Goal: Task Accomplishment & Management: Complete application form

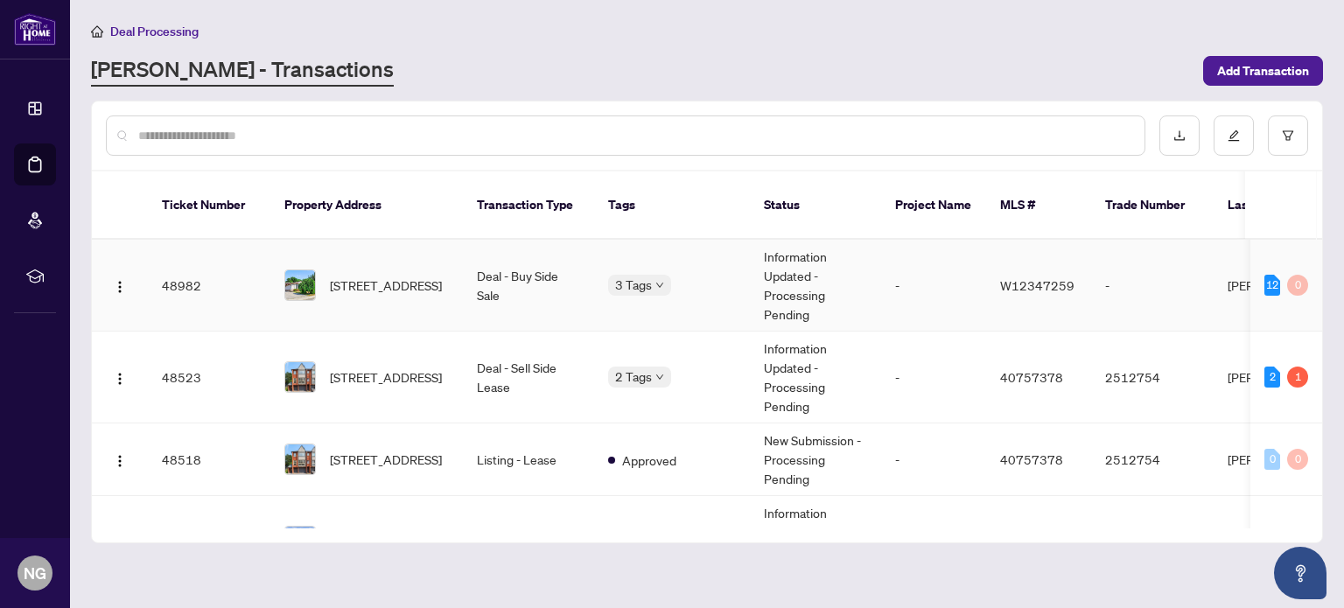
click at [342, 276] on span "[STREET_ADDRESS]" at bounding box center [386, 285] width 112 height 19
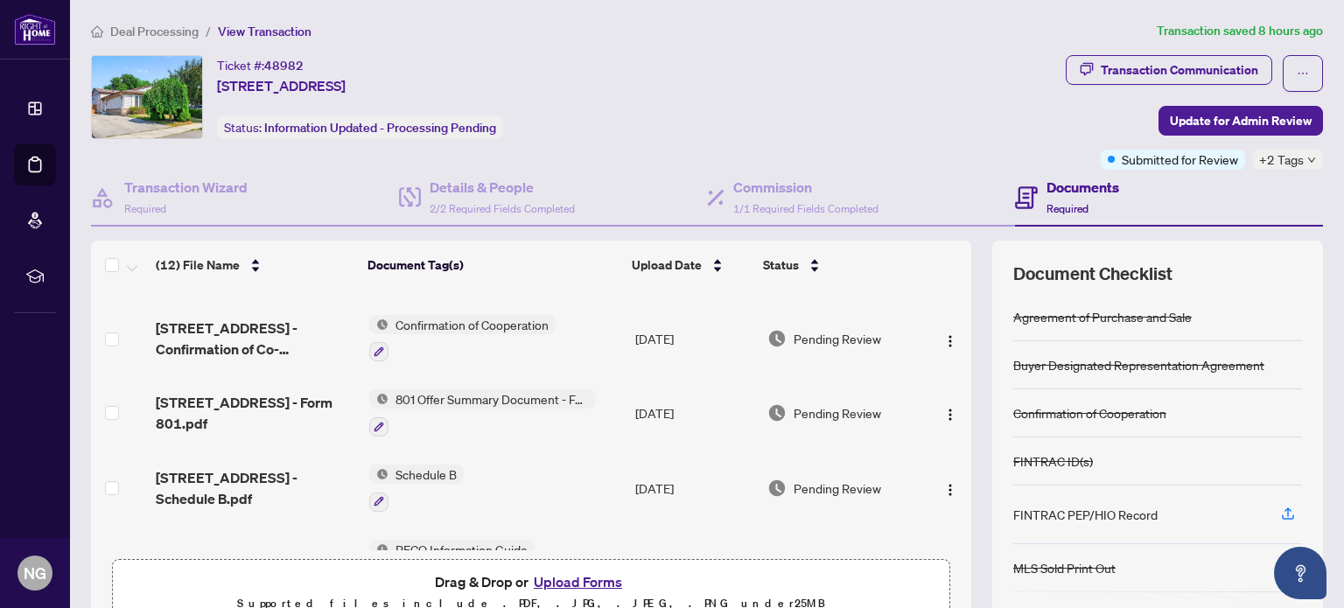
scroll to position [629, 0]
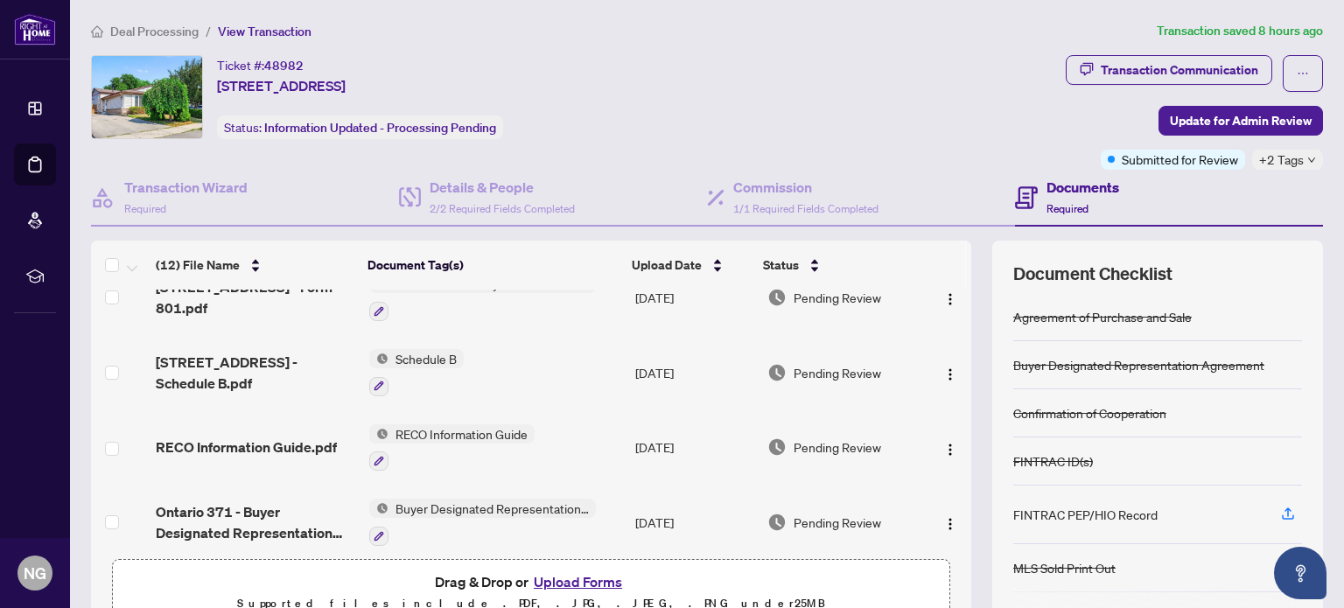
click at [555, 579] on button "Upload Forms" at bounding box center [578, 582] width 99 height 23
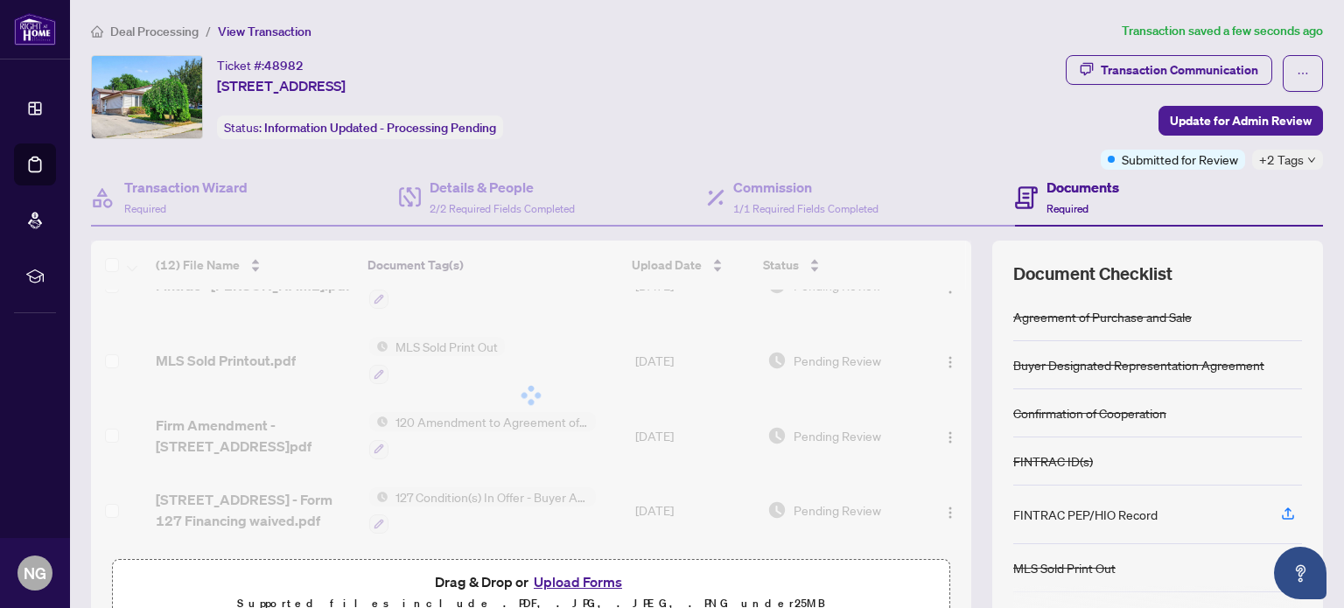
scroll to position [0, 0]
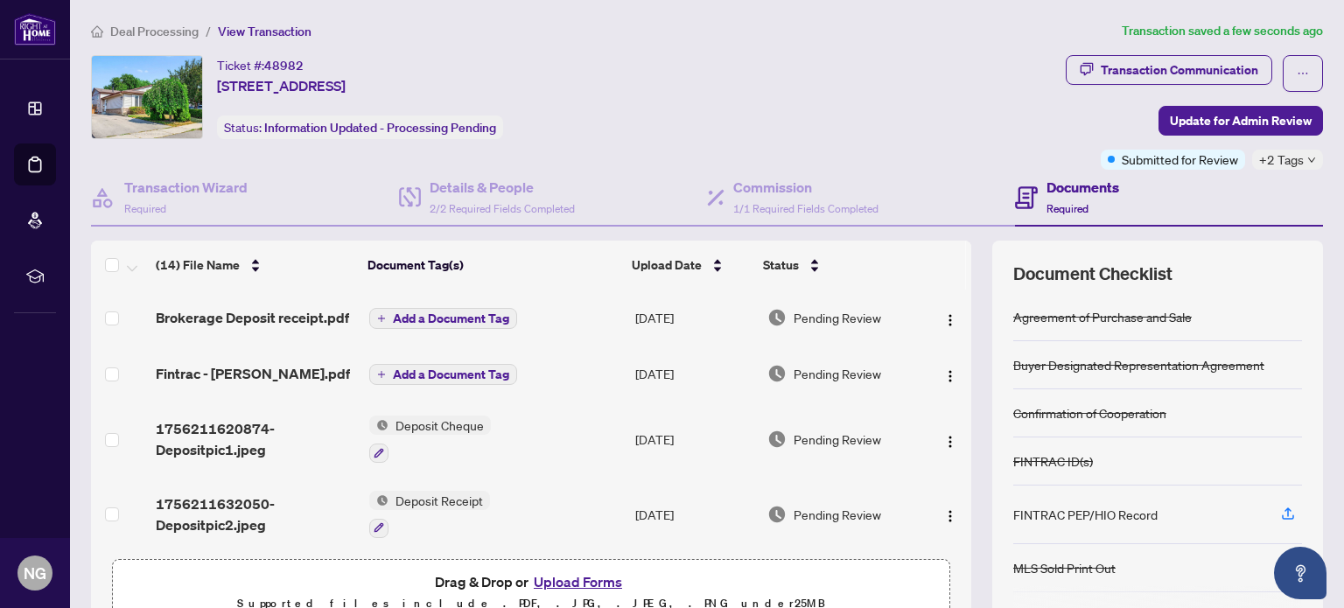
click at [414, 371] on span "Add a Document Tag" at bounding box center [451, 374] width 116 height 12
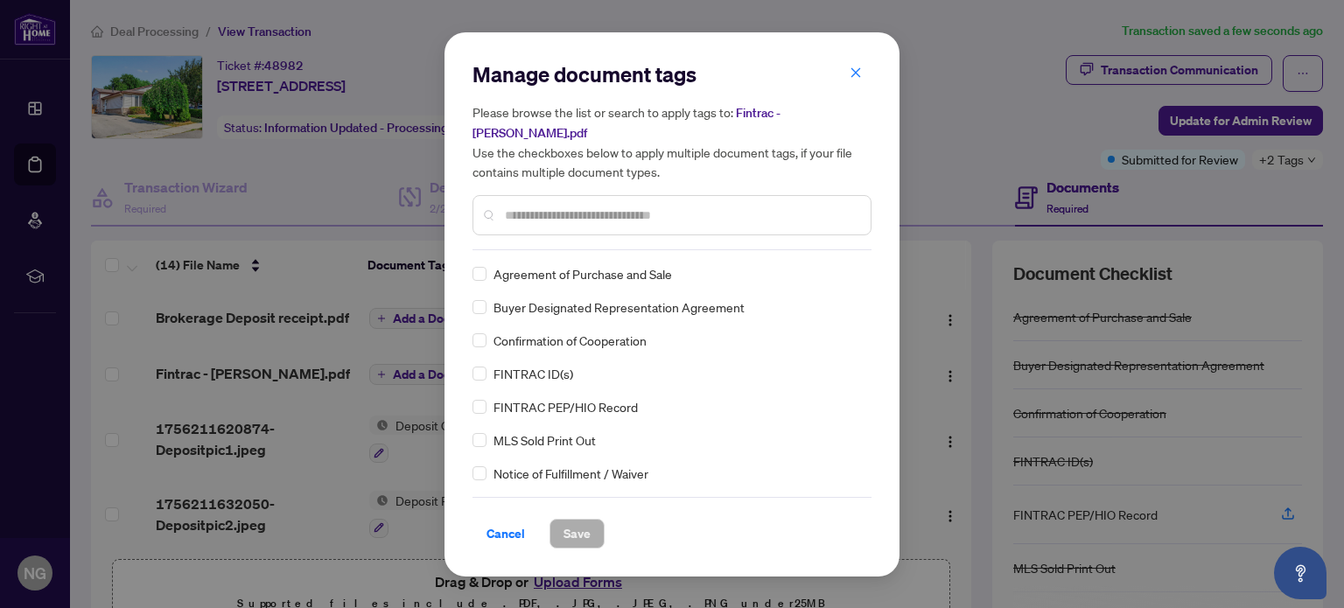
click at [536, 217] on div at bounding box center [672, 215] width 399 height 40
click at [540, 206] on input "text" at bounding box center [681, 215] width 352 height 19
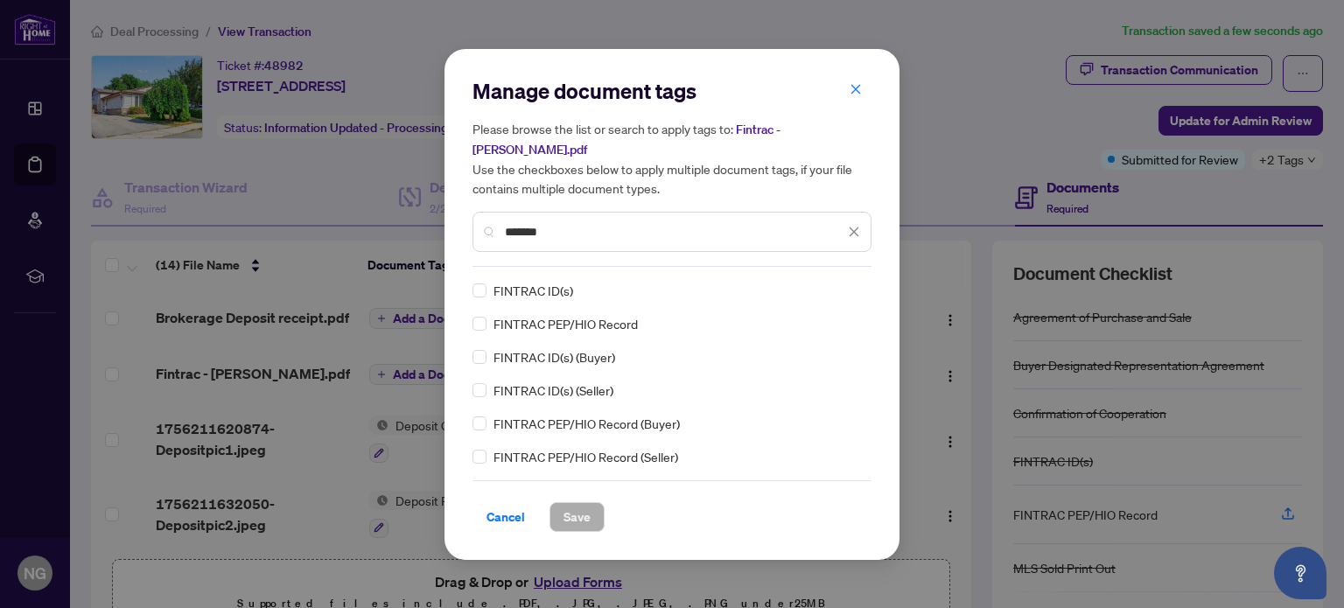
type input "*******"
click at [571, 508] on span "Save" at bounding box center [577, 517] width 27 height 28
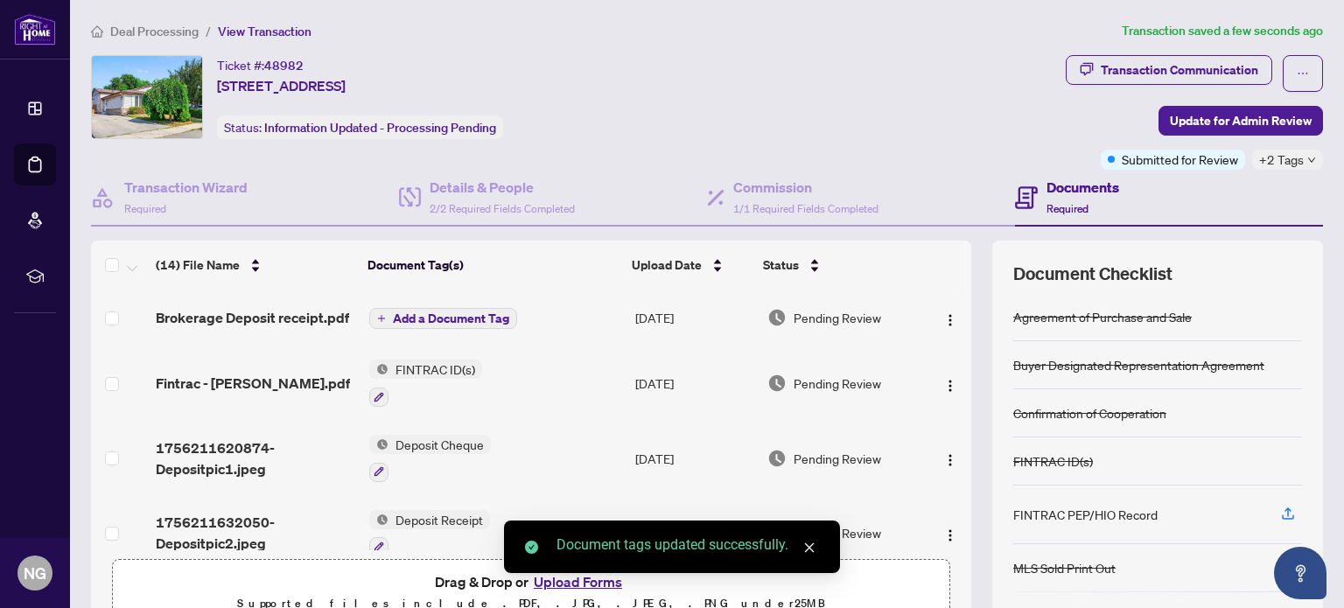
click at [396, 321] on span "Add a Document Tag" at bounding box center [451, 318] width 116 height 12
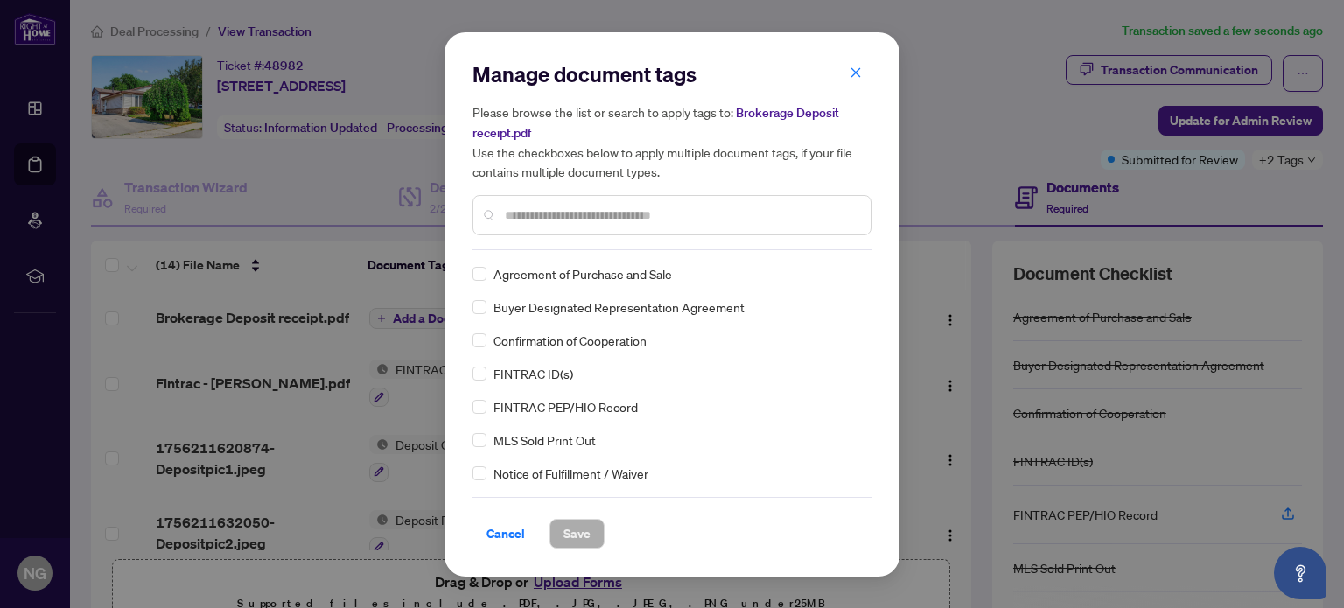
click at [536, 224] on div at bounding box center [672, 215] width 399 height 40
click at [522, 210] on input "text" at bounding box center [681, 215] width 352 height 19
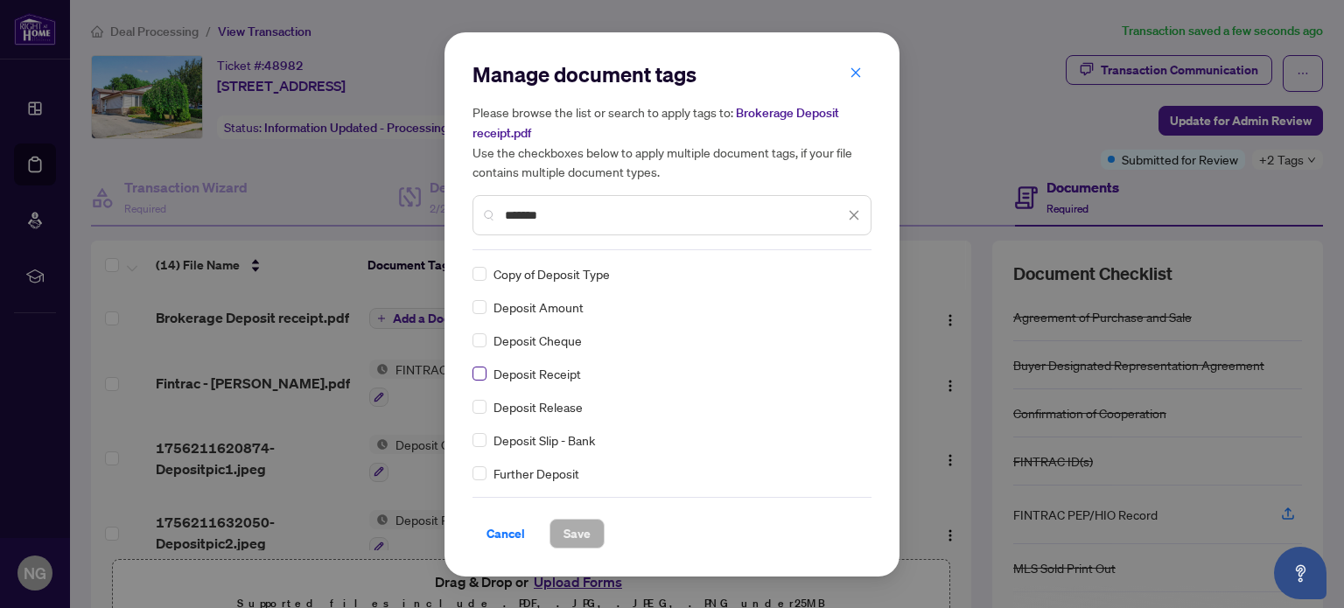
type input "*******"
click at [571, 529] on span "Save" at bounding box center [577, 534] width 27 height 28
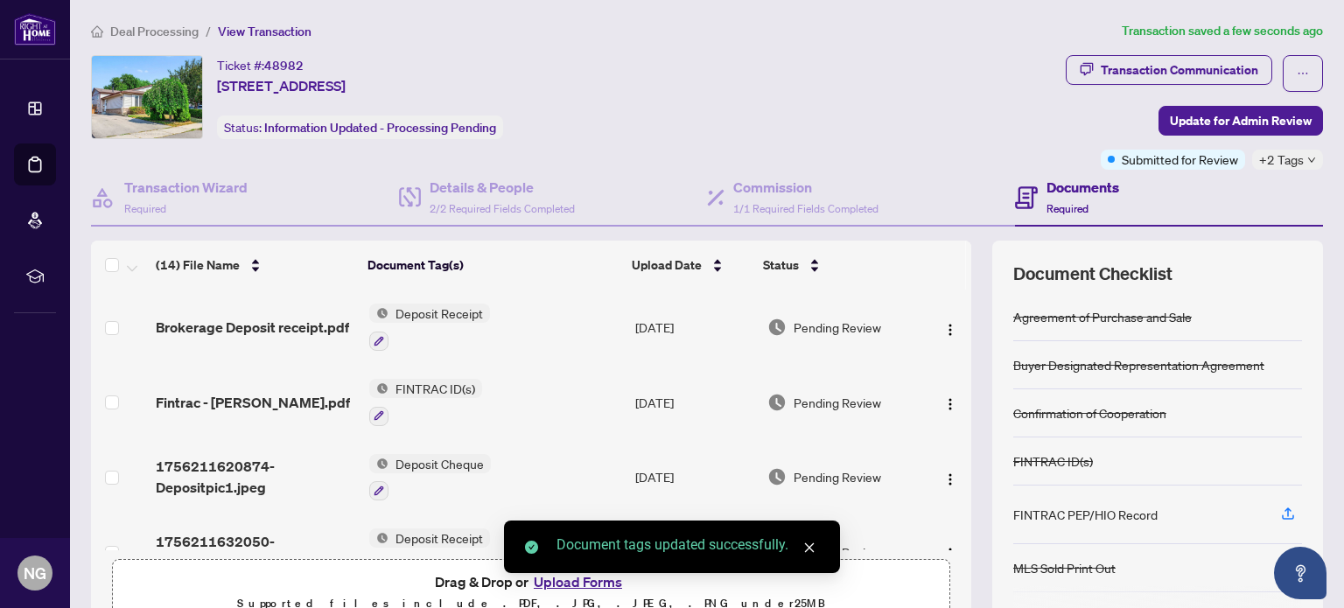
scroll to position [88, 0]
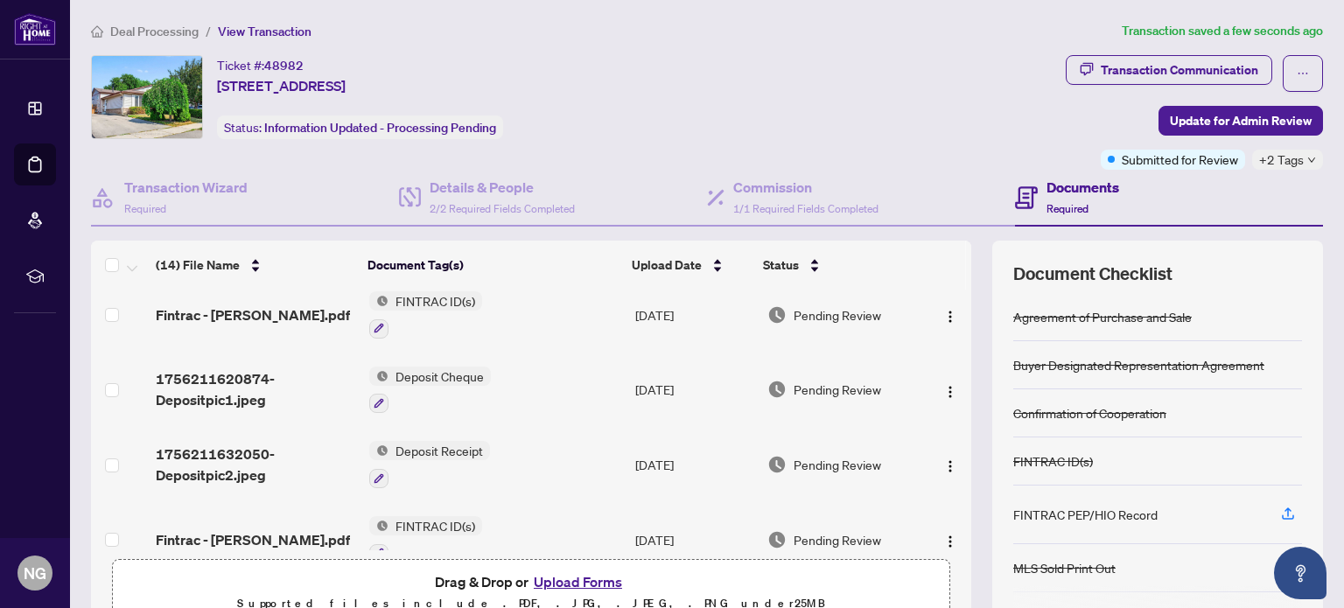
click at [452, 445] on span "Deposit Receipt" at bounding box center [440, 450] width 102 height 19
click at [388, 530] on span "Deposit Receipt" at bounding box center [398, 531] width 102 height 19
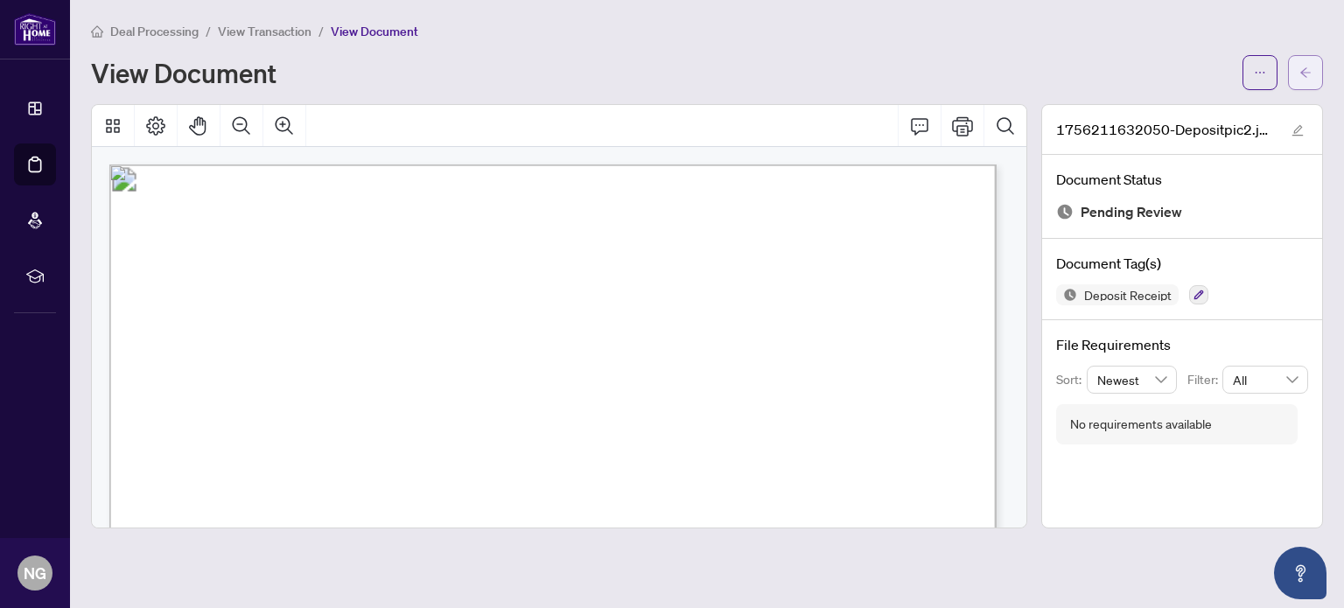
click at [1319, 66] on button "button" at bounding box center [1305, 72] width 35 height 35
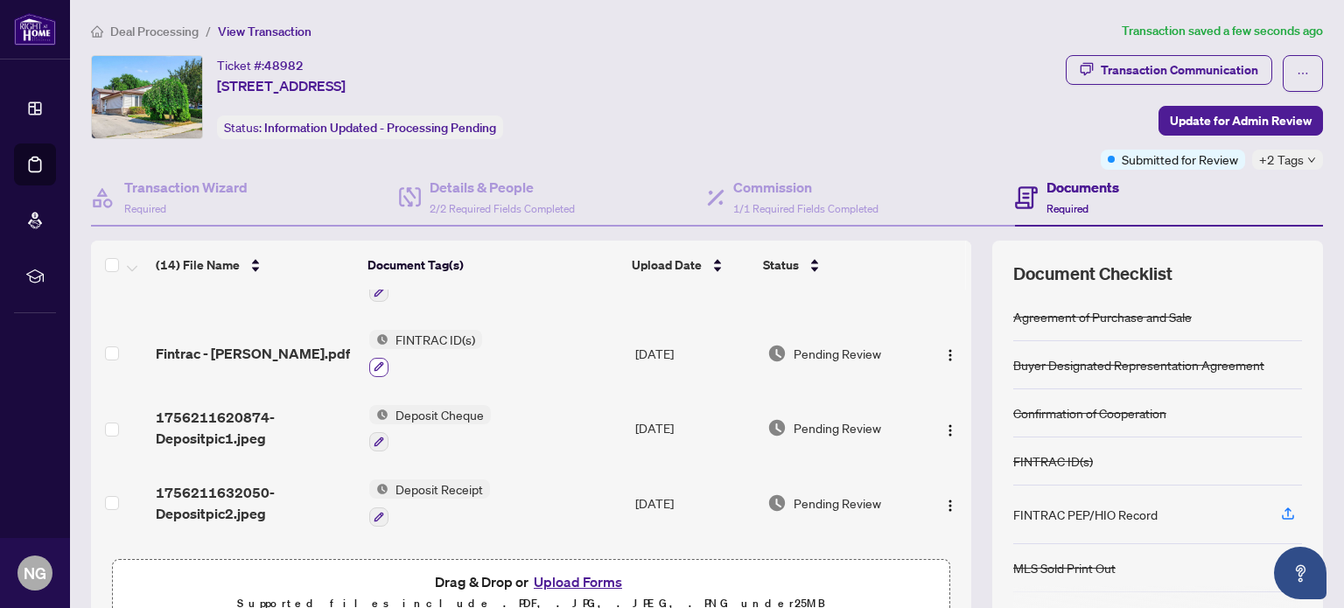
scroll to position [88, 0]
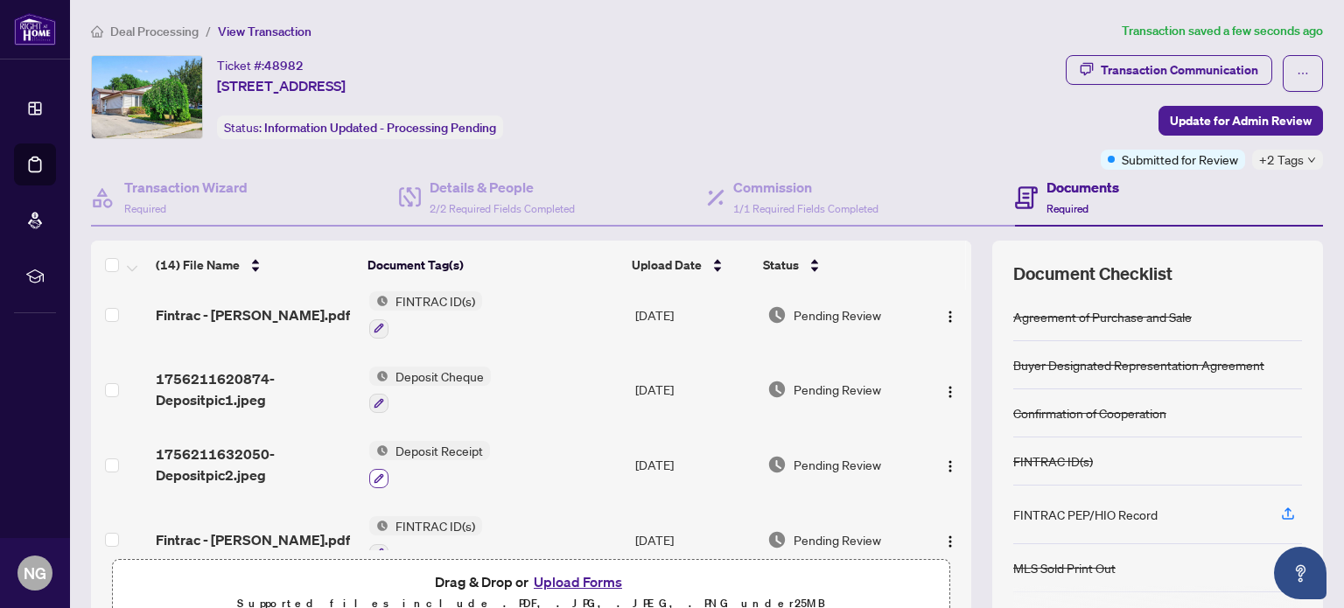
click at [374, 473] on icon "button" at bounding box center [379, 478] width 11 height 11
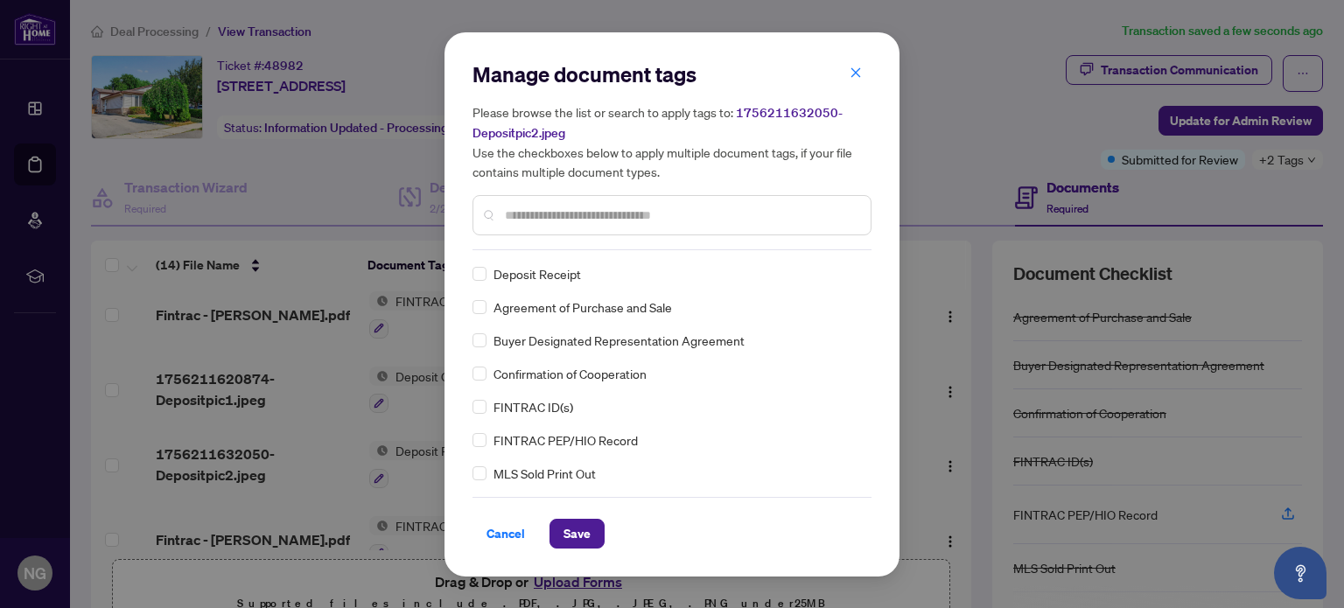
click at [532, 218] on input "text" at bounding box center [681, 215] width 352 height 19
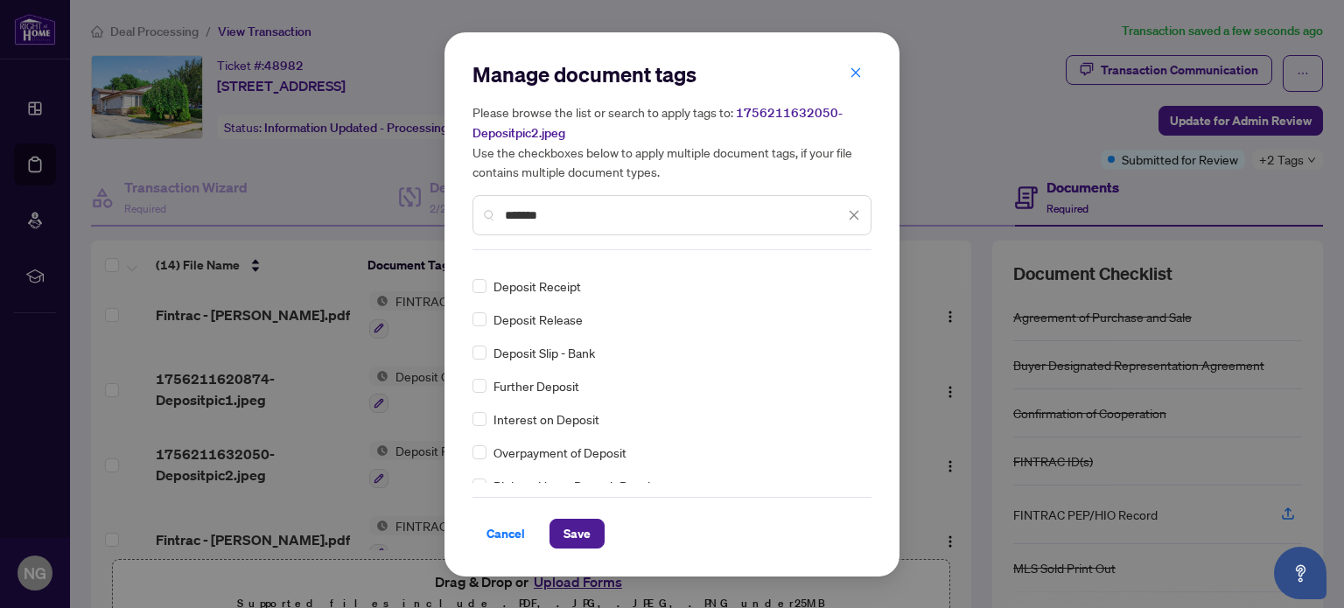
type input "*******"
click at [482, 353] on div "Copy of Deposit Type Deposit Amount Deposit Cheque Deposit Receipt Deposit Rele…" at bounding box center [672, 373] width 399 height 219
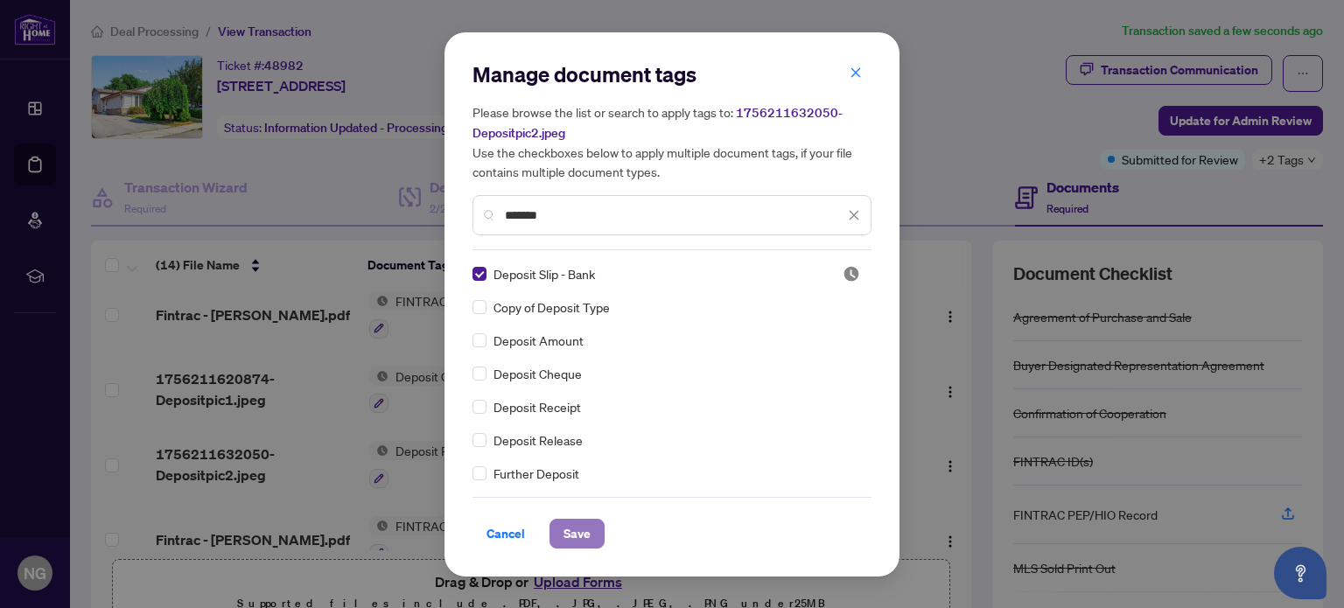
click at [564, 538] on span "Save" at bounding box center [577, 534] width 27 height 28
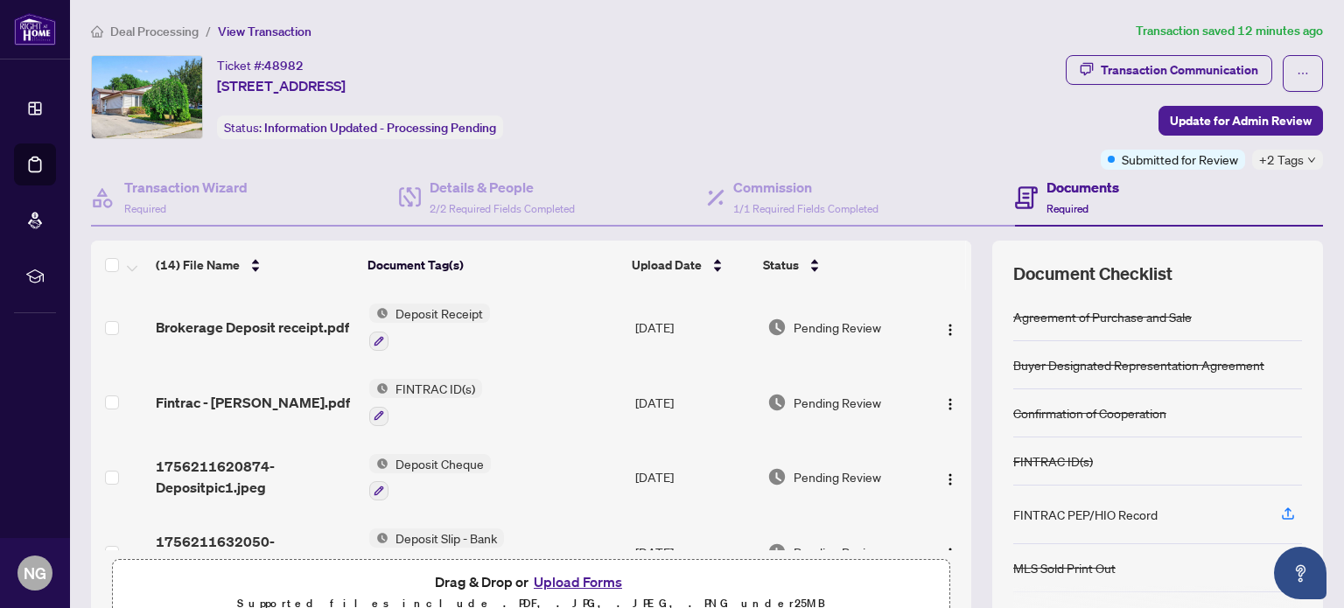
click at [571, 576] on button "Upload Forms" at bounding box center [578, 582] width 99 height 23
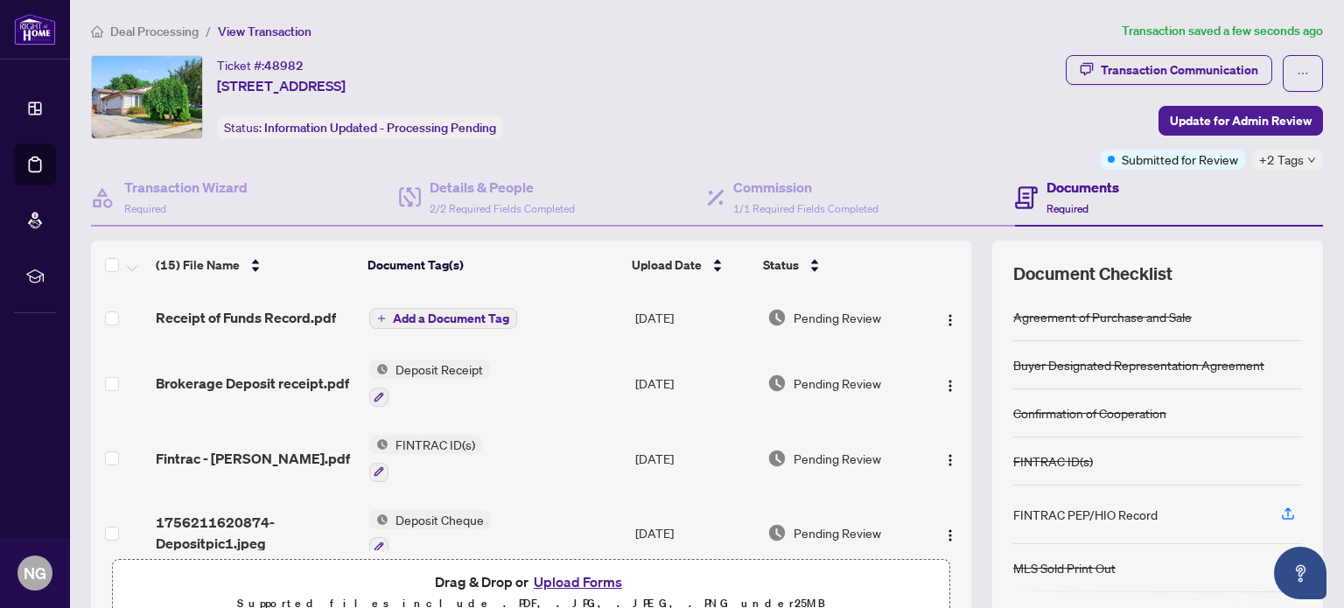
click at [408, 316] on span "Add a Document Tag" at bounding box center [451, 318] width 116 height 12
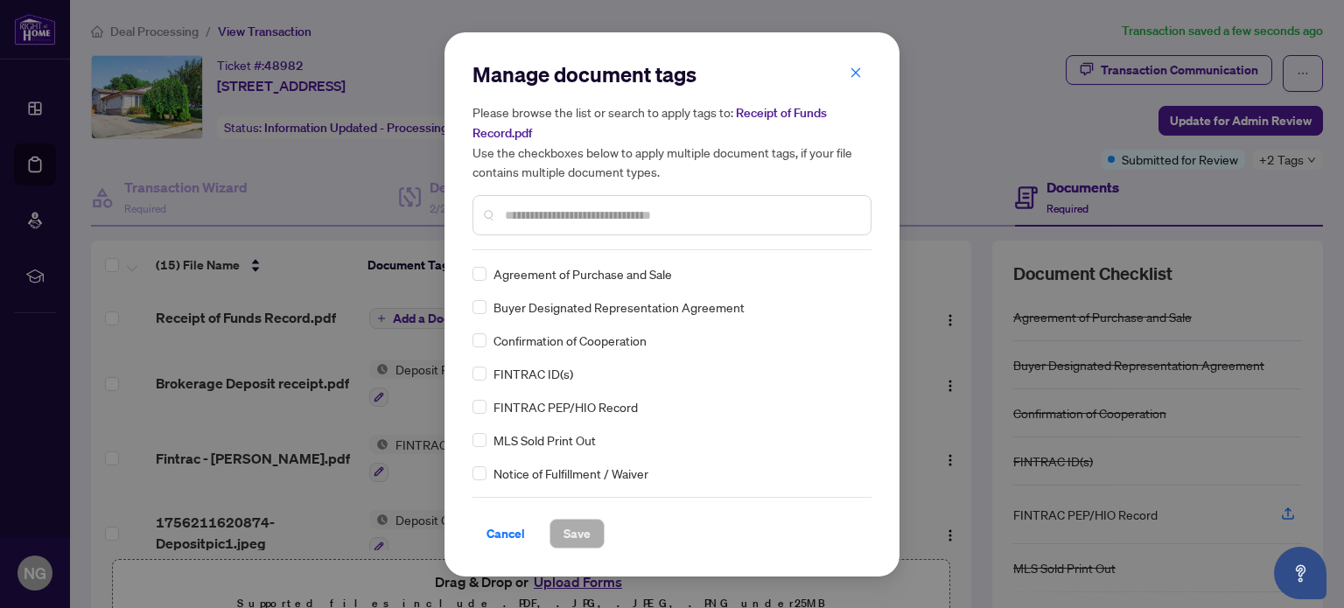
click at [560, 224] on div at bounding box center [672, 215] width 399 height 40
click at [571, 213] on input "text" at bounding box center [681, 215] width 352 height 19
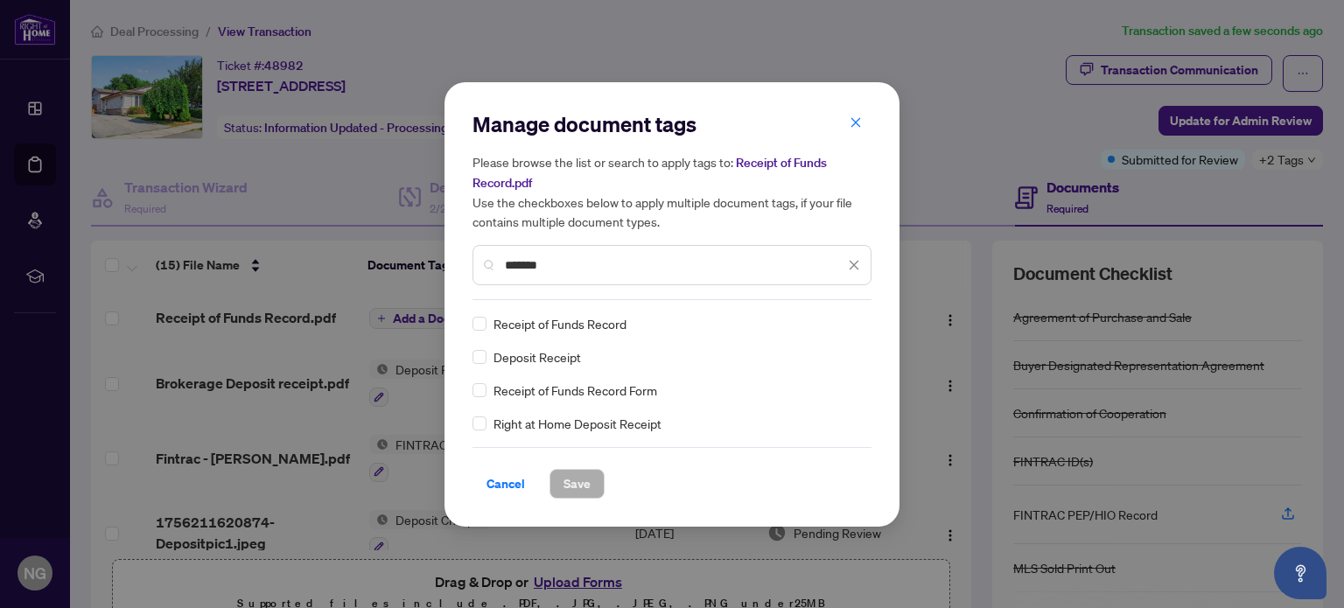
type input "*******"
click at [568, 484] on span "Save" at bounding box center [577, 484] width 27 height 28
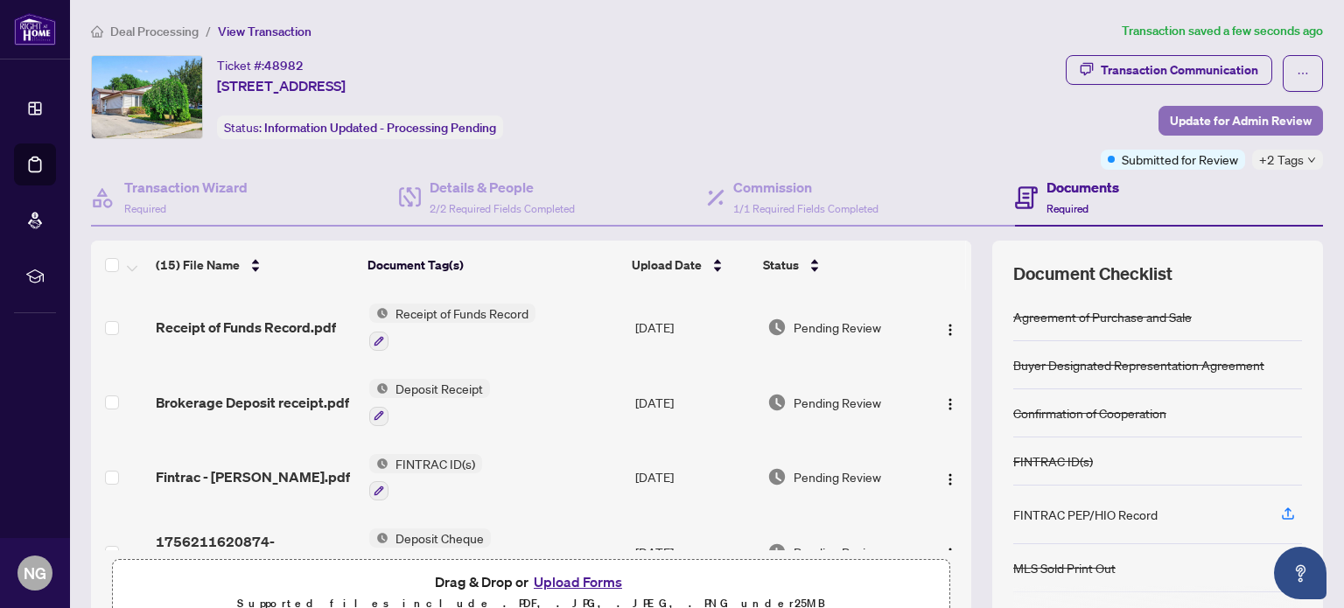
click at [1214, 114] on span "Update for Admin Review" at bounding box center [1241, 121] width 142 height 28
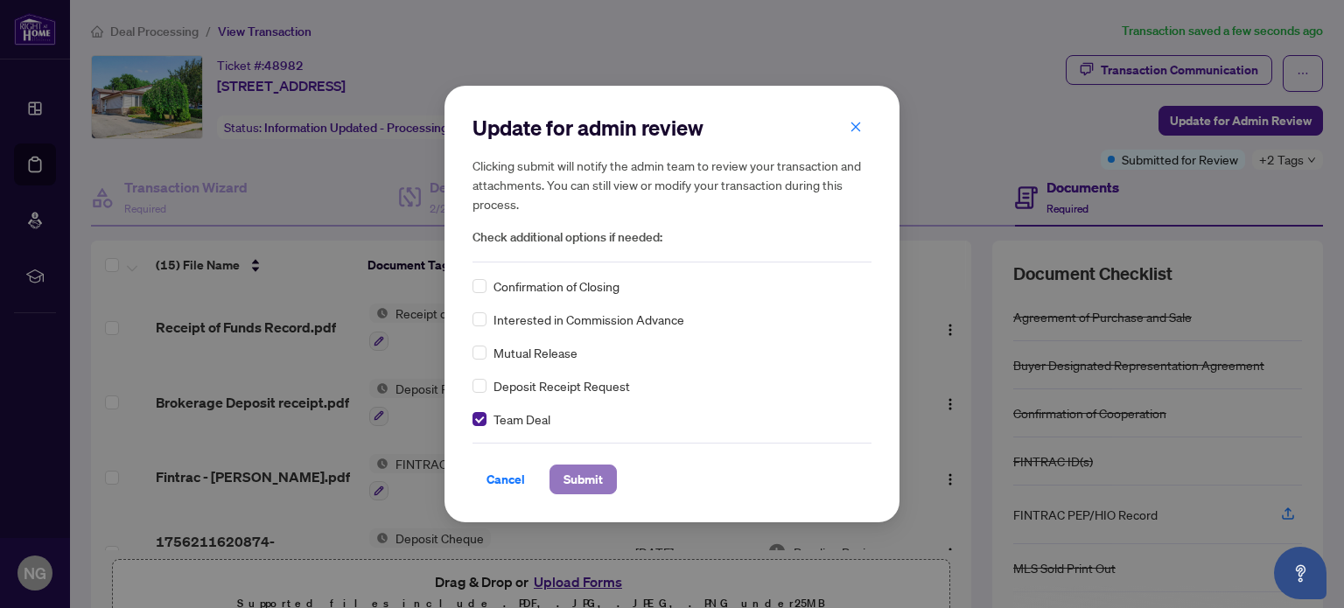
click at [582, 480] on span "Submit" at bounding box center [583, 480] width 39 height 28
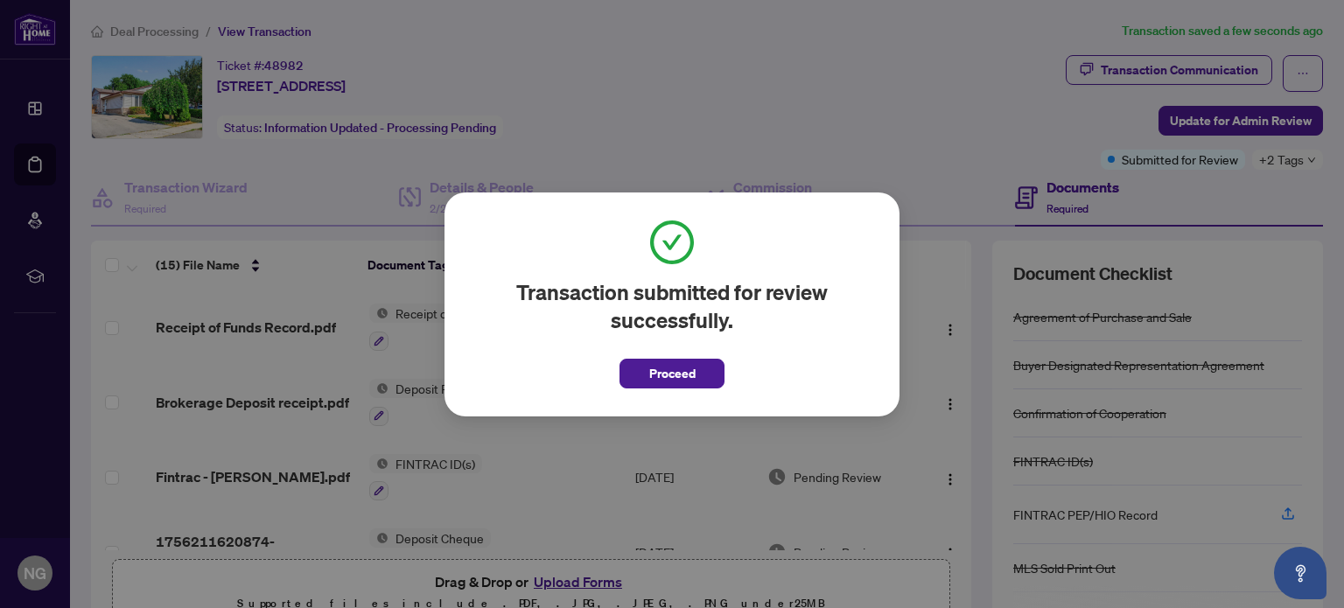
click at [677, 370] on span "Proceed" at bounding box center [672, 374] width 46 height 28
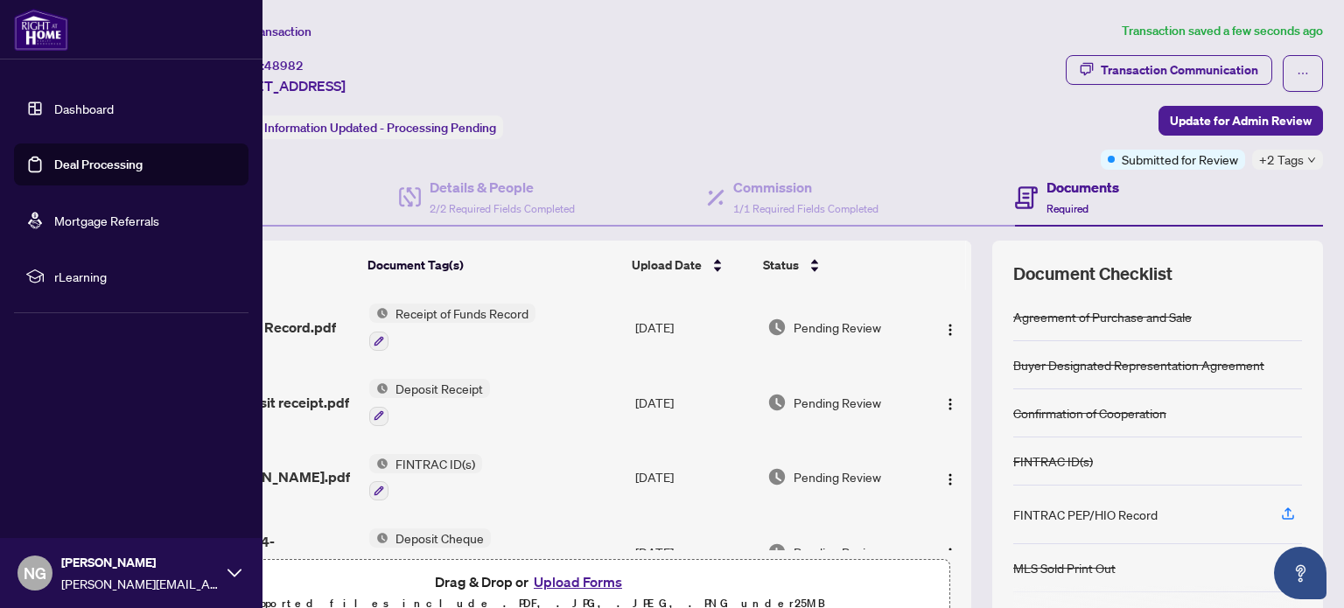
click at [75, 170] on link "Deal Processing" at bounding box center [98, 165] width 88 height 16
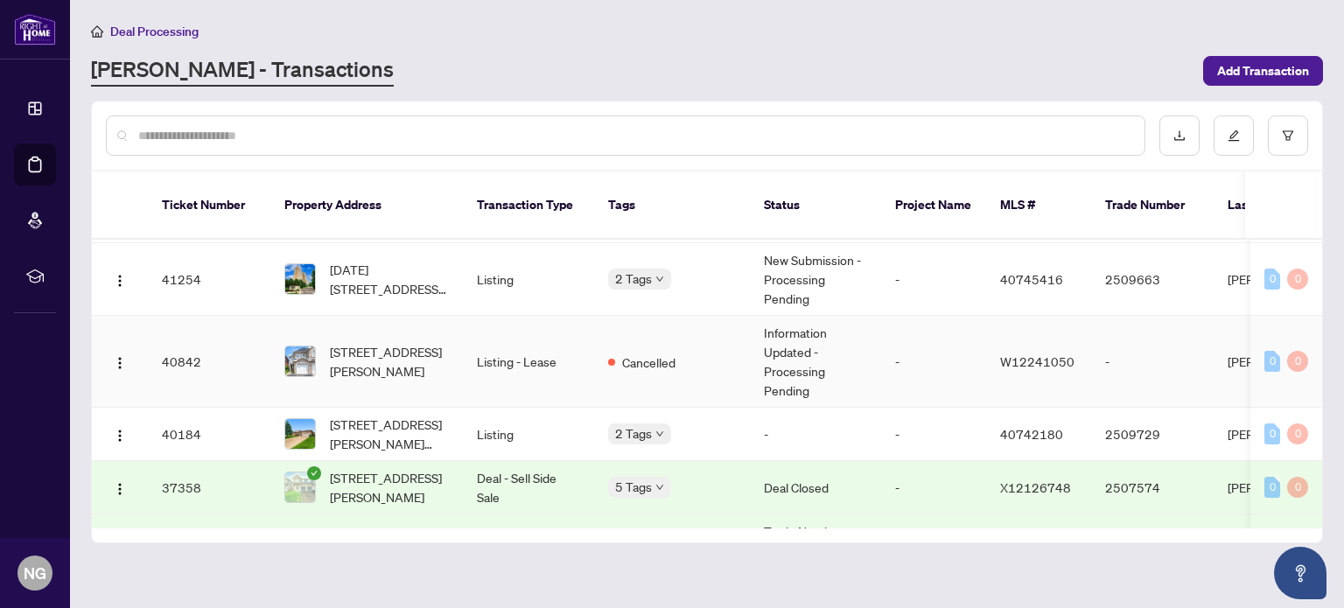
scroll to position [875, 0]
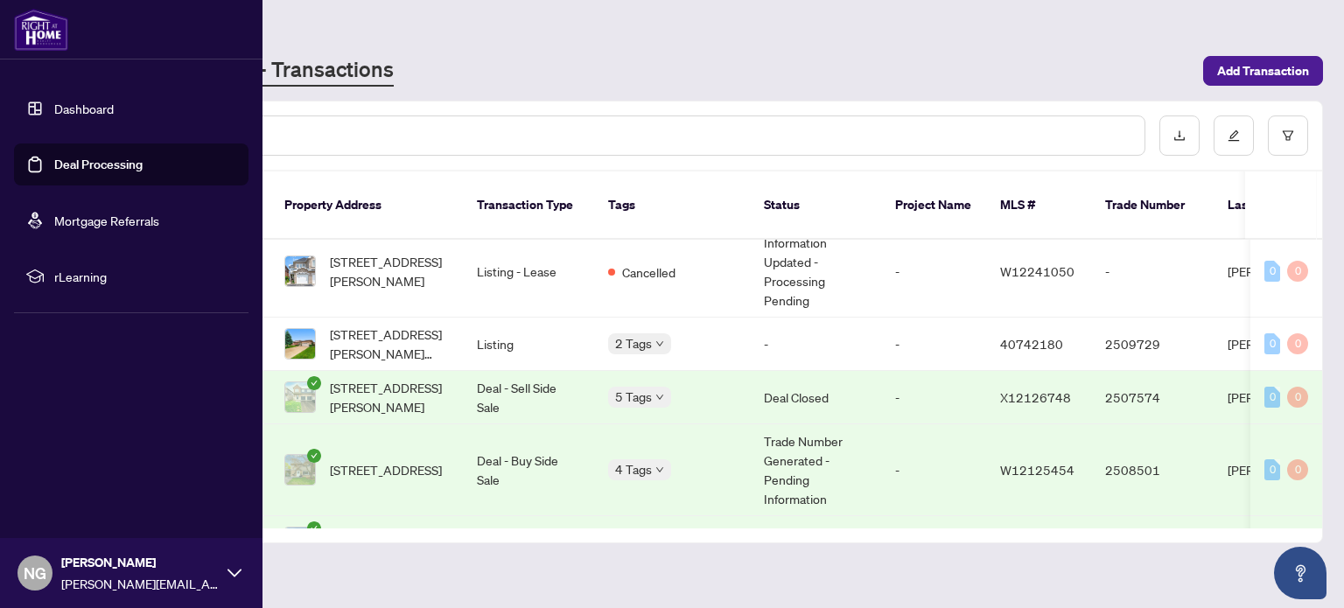
click at [54, 168] on link "Deal Processing" at bounding box center [98, 165] width 88 height 16
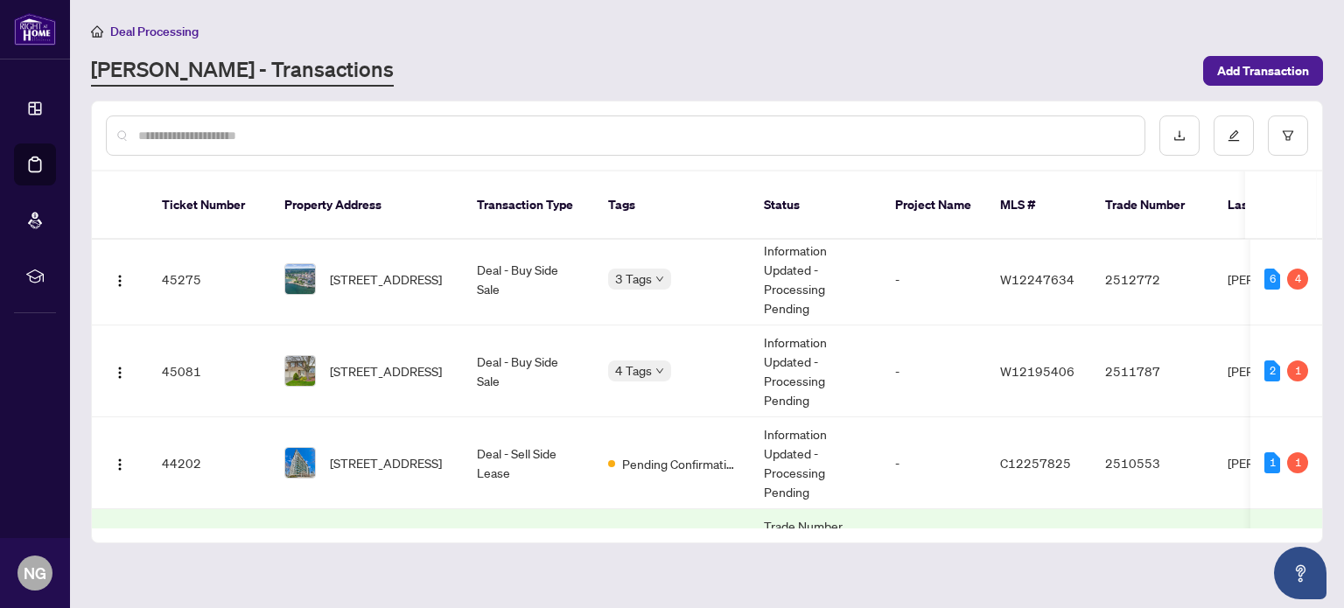
scroll to position [0, 0]
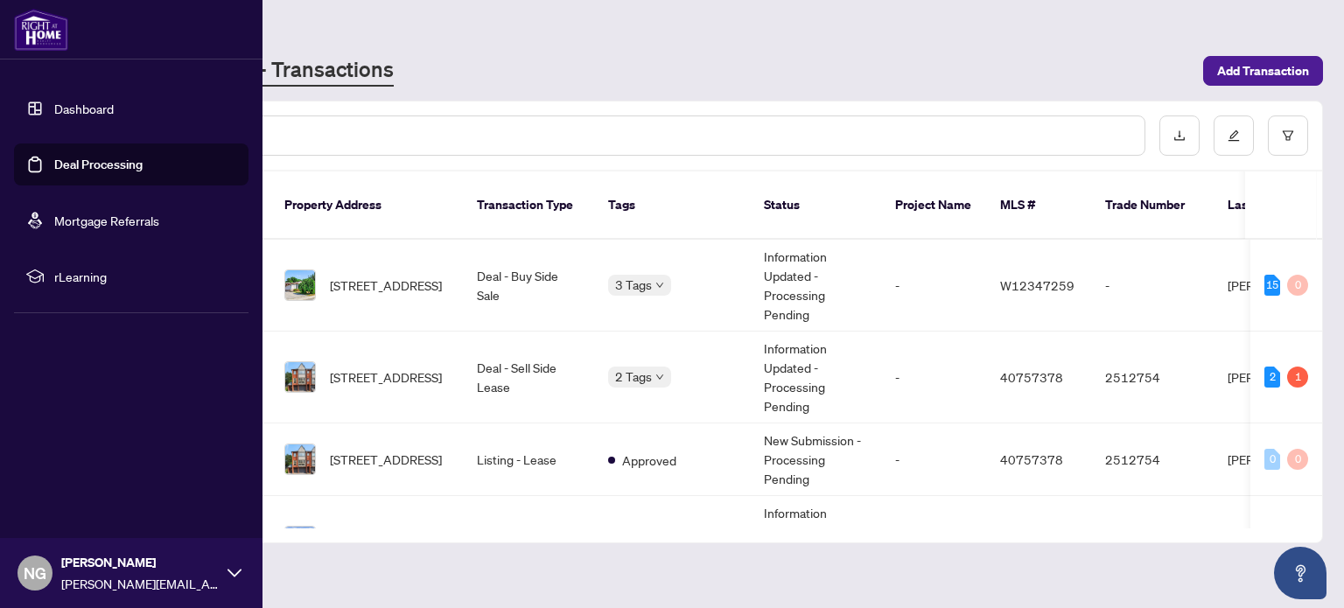
click at [83, 164] on link "Deal Processing" at bounding box center [98, 165] width 88 height 16
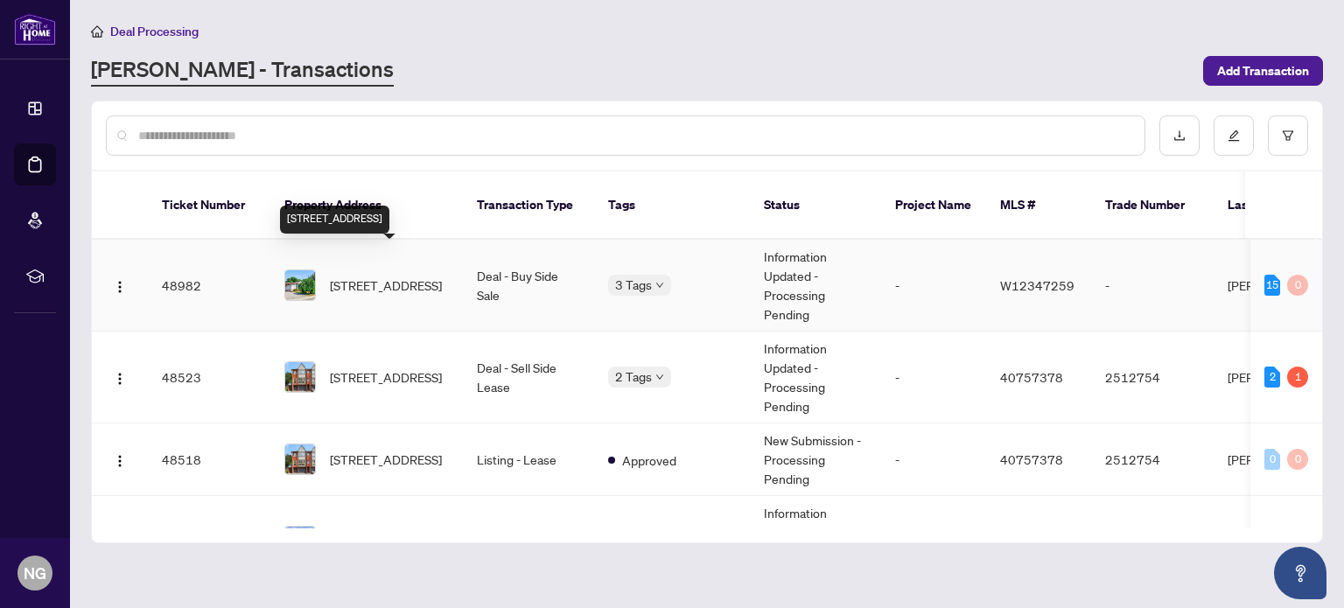
click at [413, 276] on span "[STREET_ADDRESS]" at bounding box center [386, 285] width 112 height 19
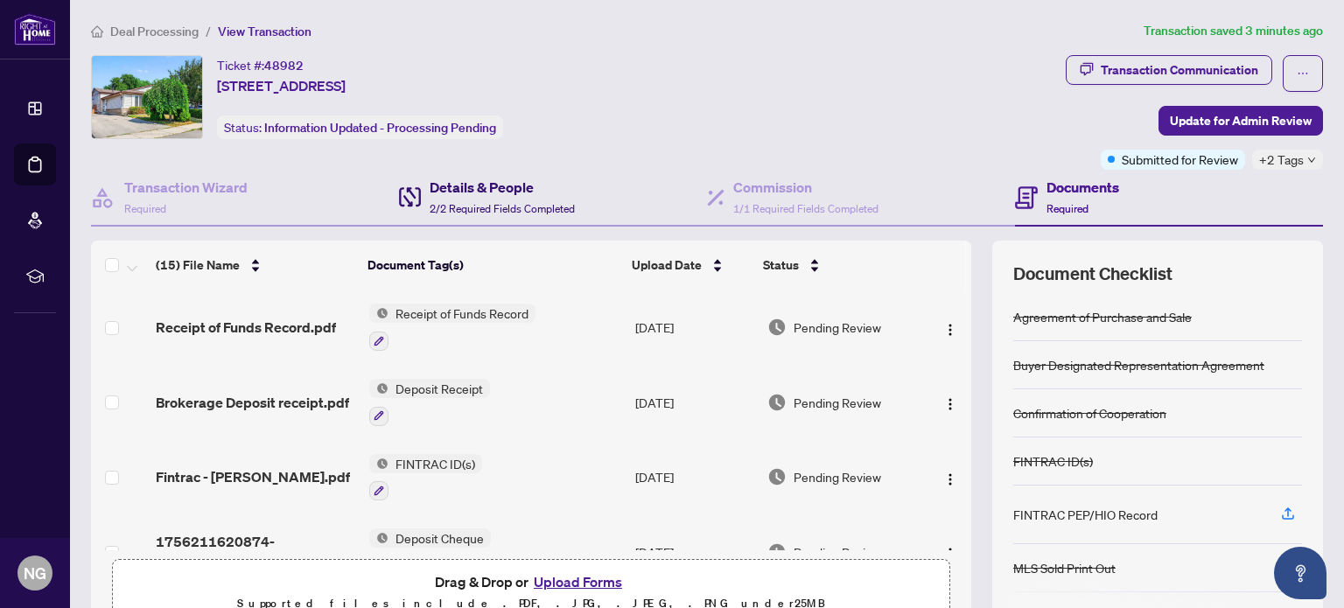
click at [472, 186] on h4 "Details & People" at bounding box center [502, 187] width 145 height 21
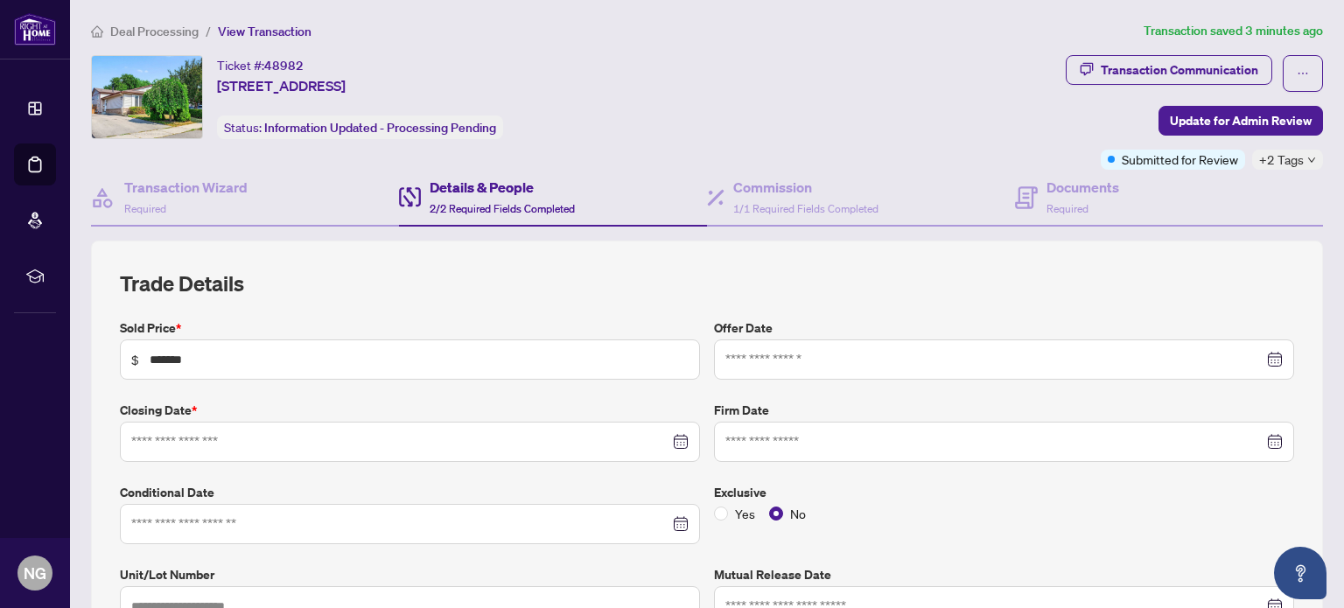
type input "**********"
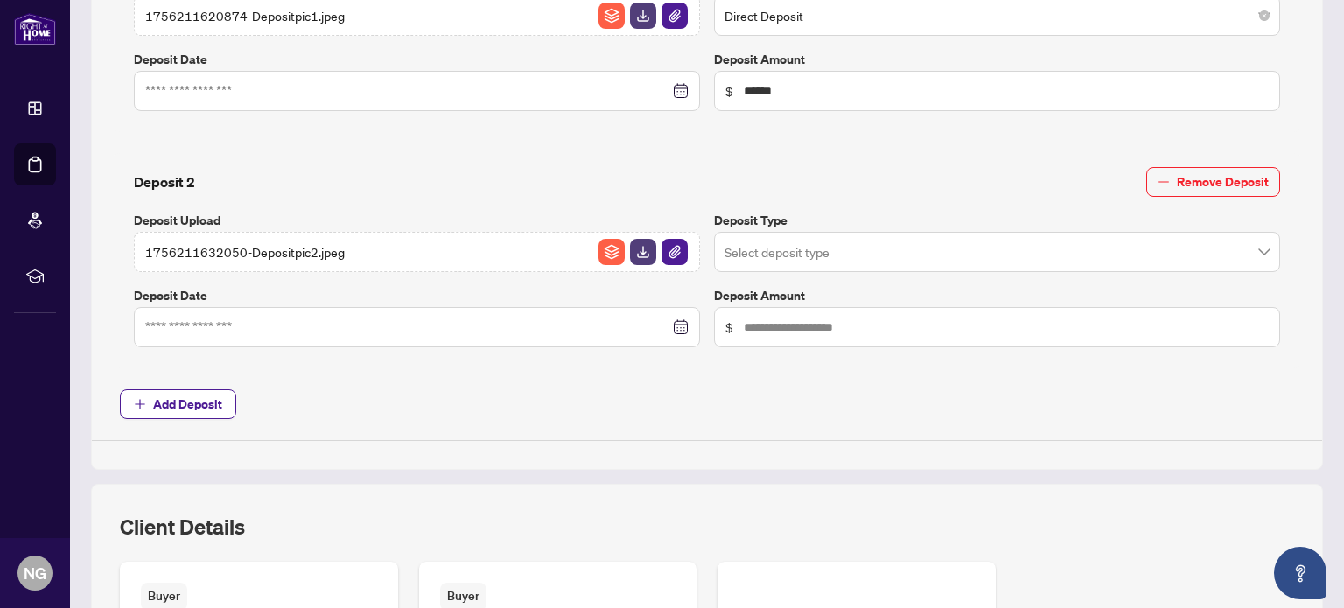
scroll to position [875, 0]
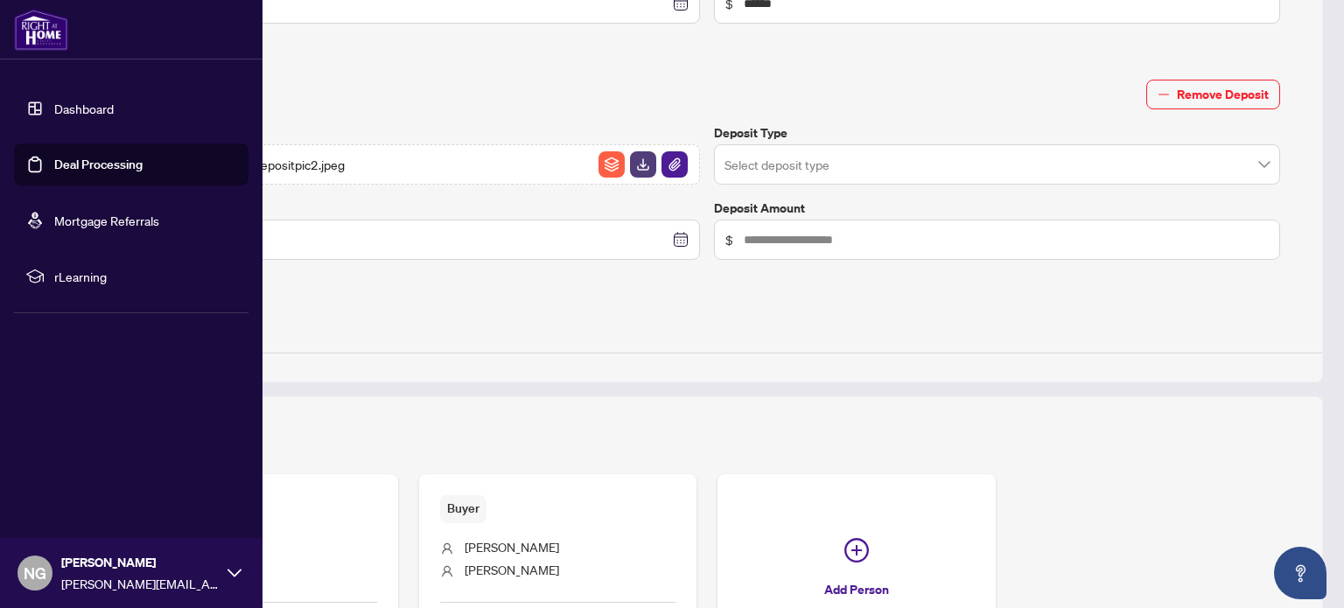
click at [104, 157] on link "Deal Processing" at bounding box center [98, 165] width 88 height 16
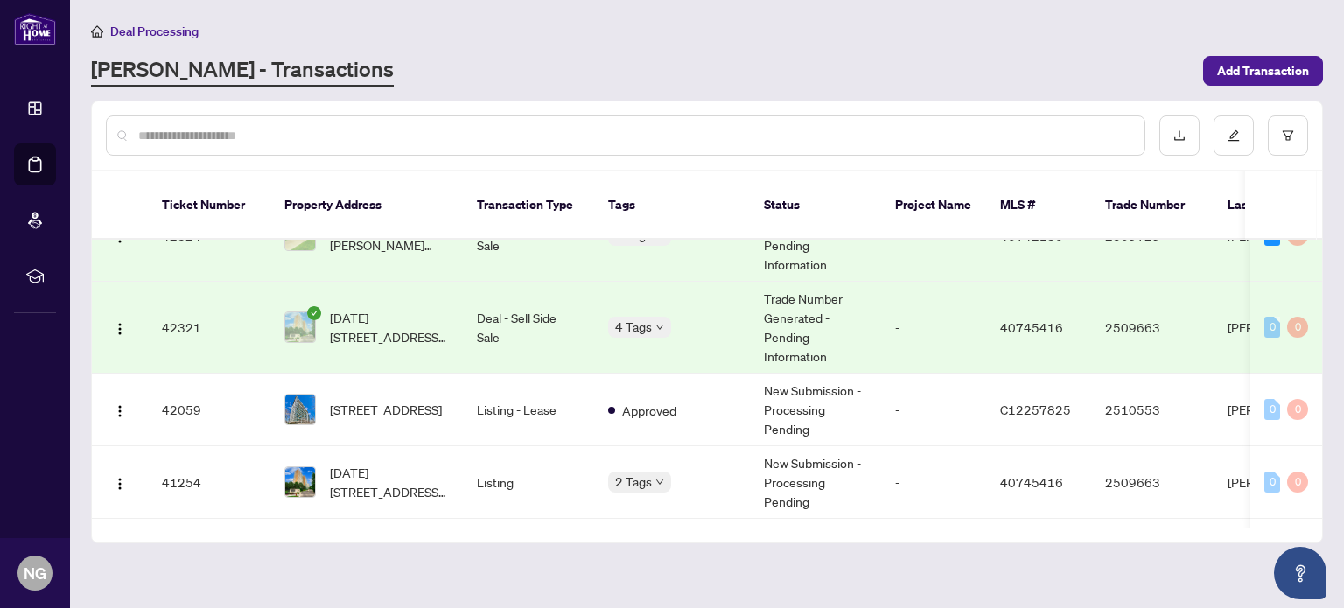
scroll to position [875, 0]
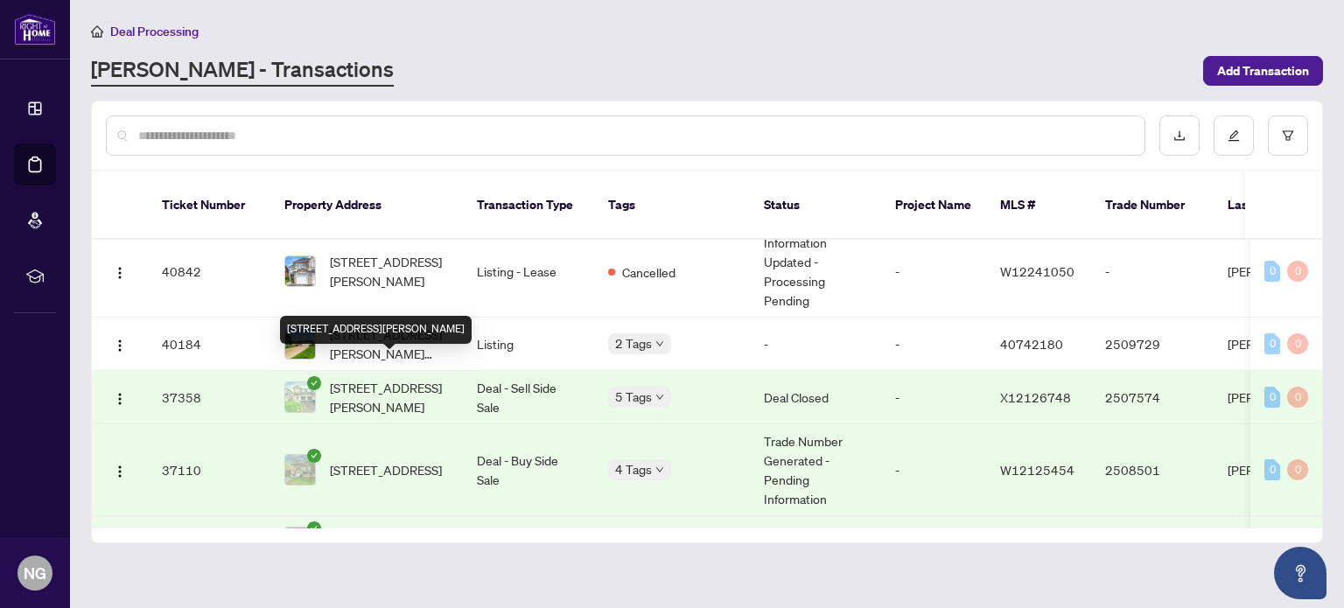
click at [388, 380] on span "[STREET_ADDRESS][PERSON_NAME]" at bounding box center [389, 397] width 119 height 39
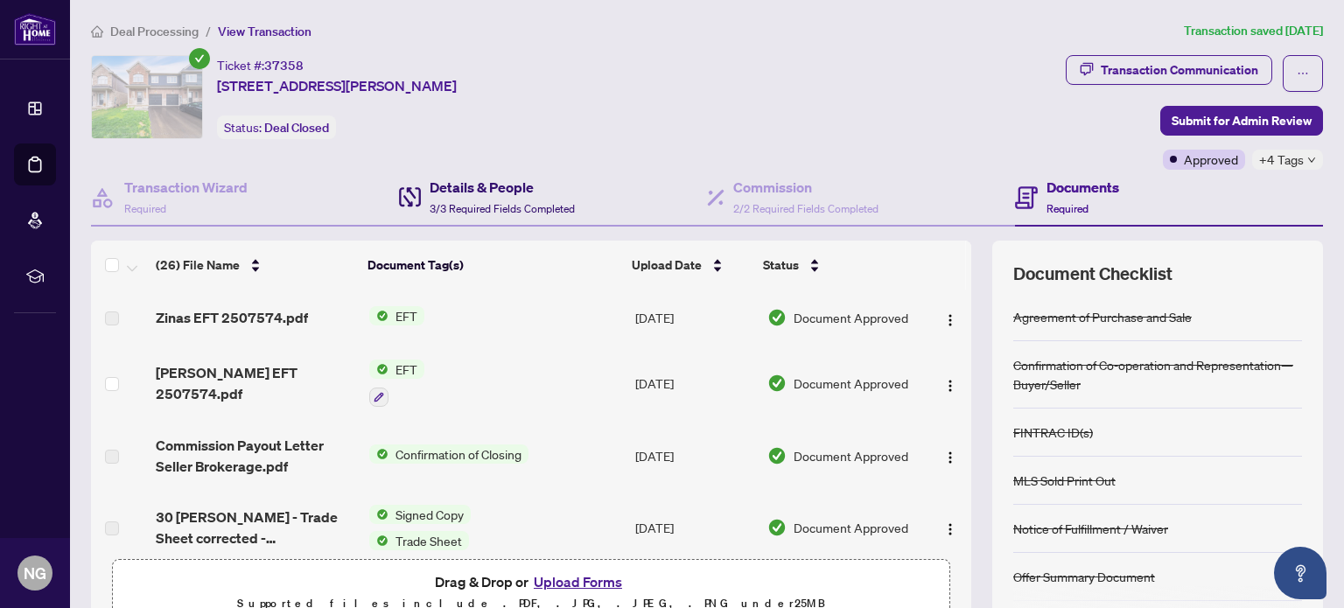
click at [487, 192] on h4 "Details & People" at bounding box center [502, 187] width 145 height 21
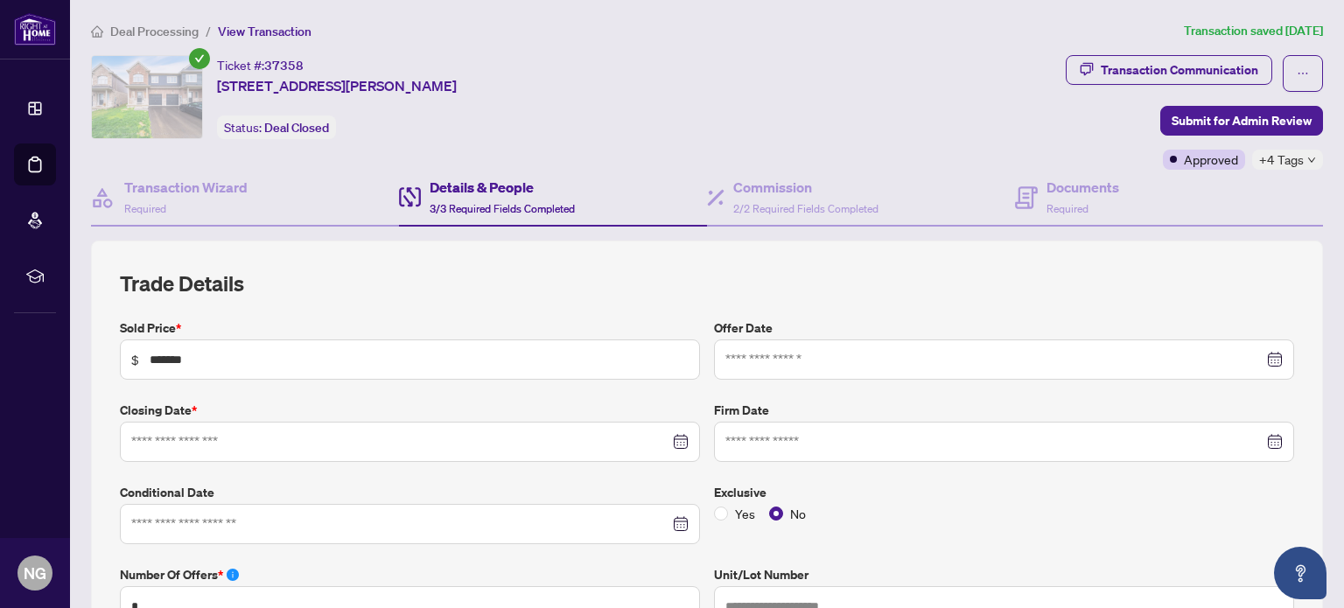
type input "**********"
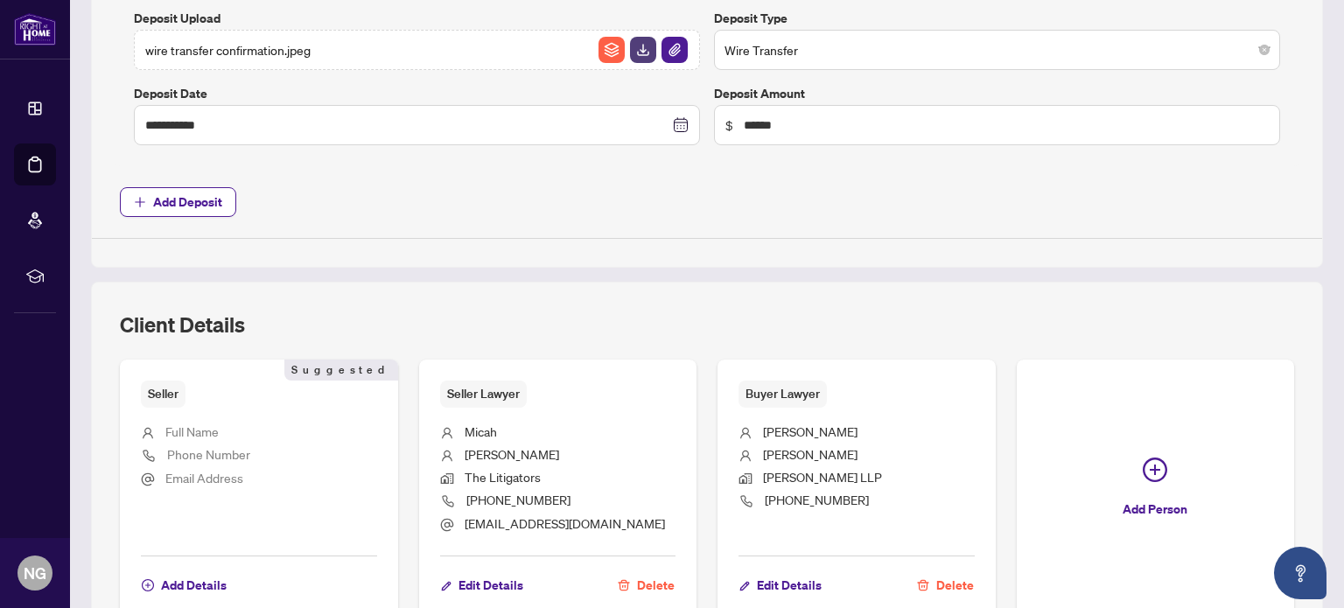
scroll to position [1575, 0]
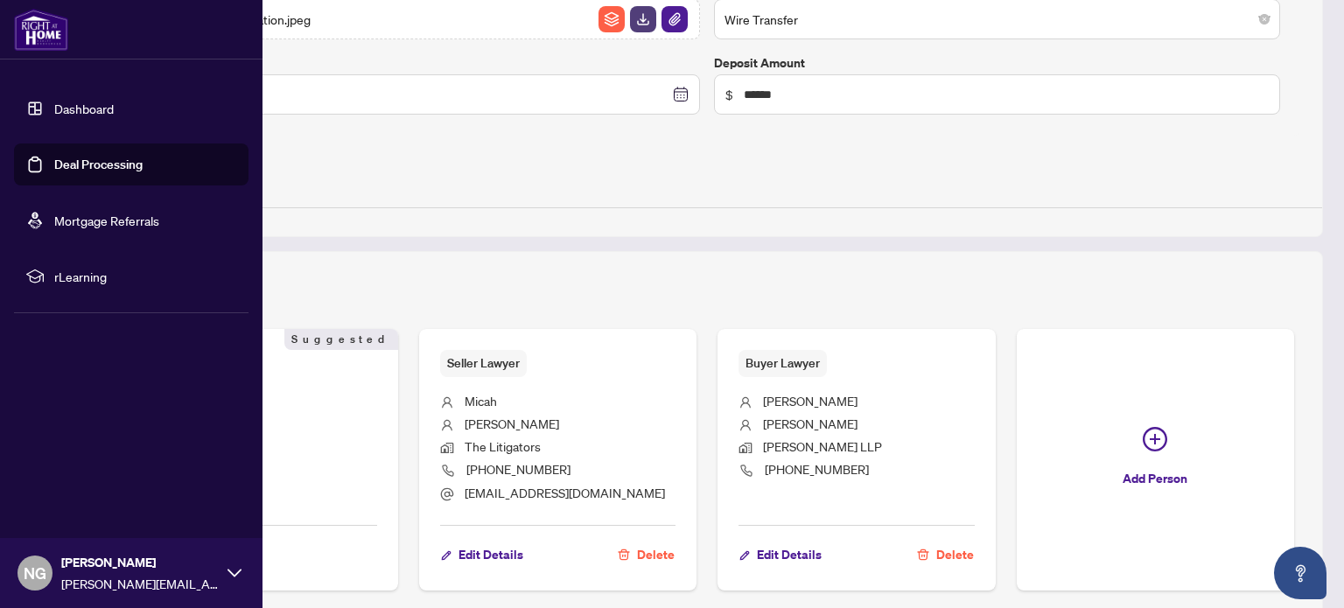
click at [110, 157] on link "Deal Processing" at bounding box center [98, 165] width 88 height 16
